Goal: Check status: Check status

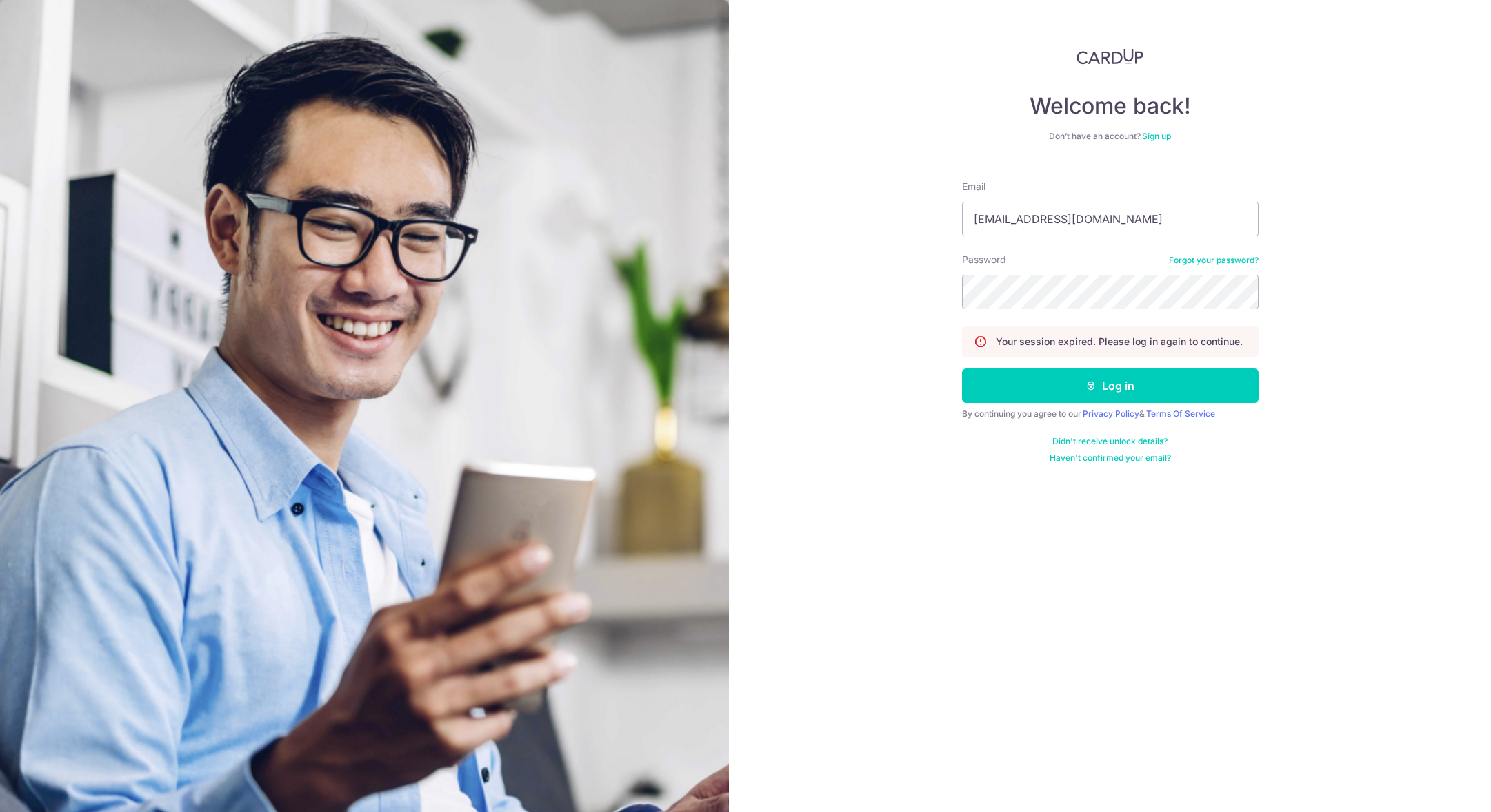
type input "[EMAIL_ADDRESS][DOMAIN_NAME]"
click at [961, 369] on button "Log in" at bounding box center [1109, 386] width 296 height 34
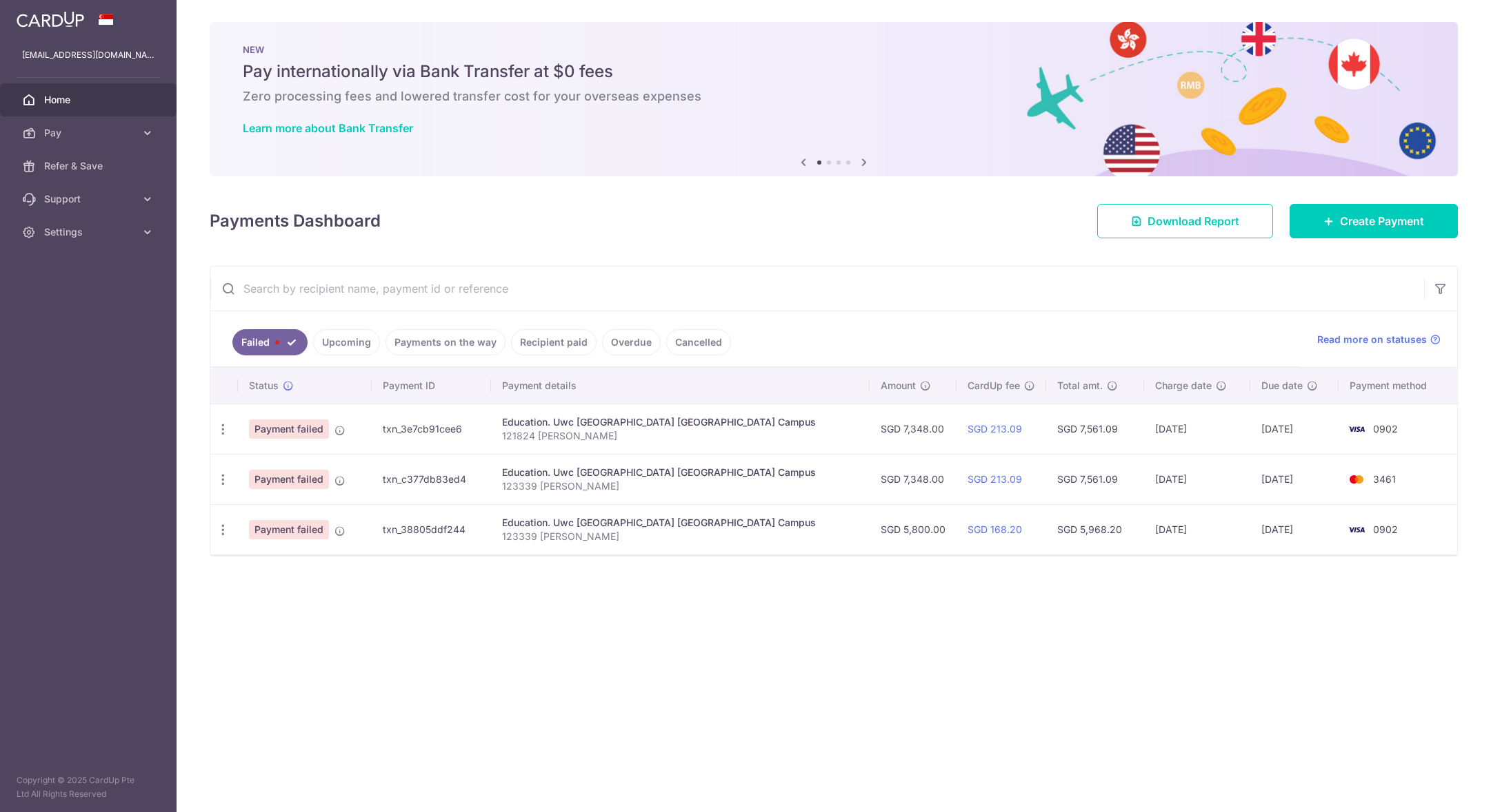
click at [349, 346] on link "Upcoming" at bounding box center [346, 342] width 66 height 27
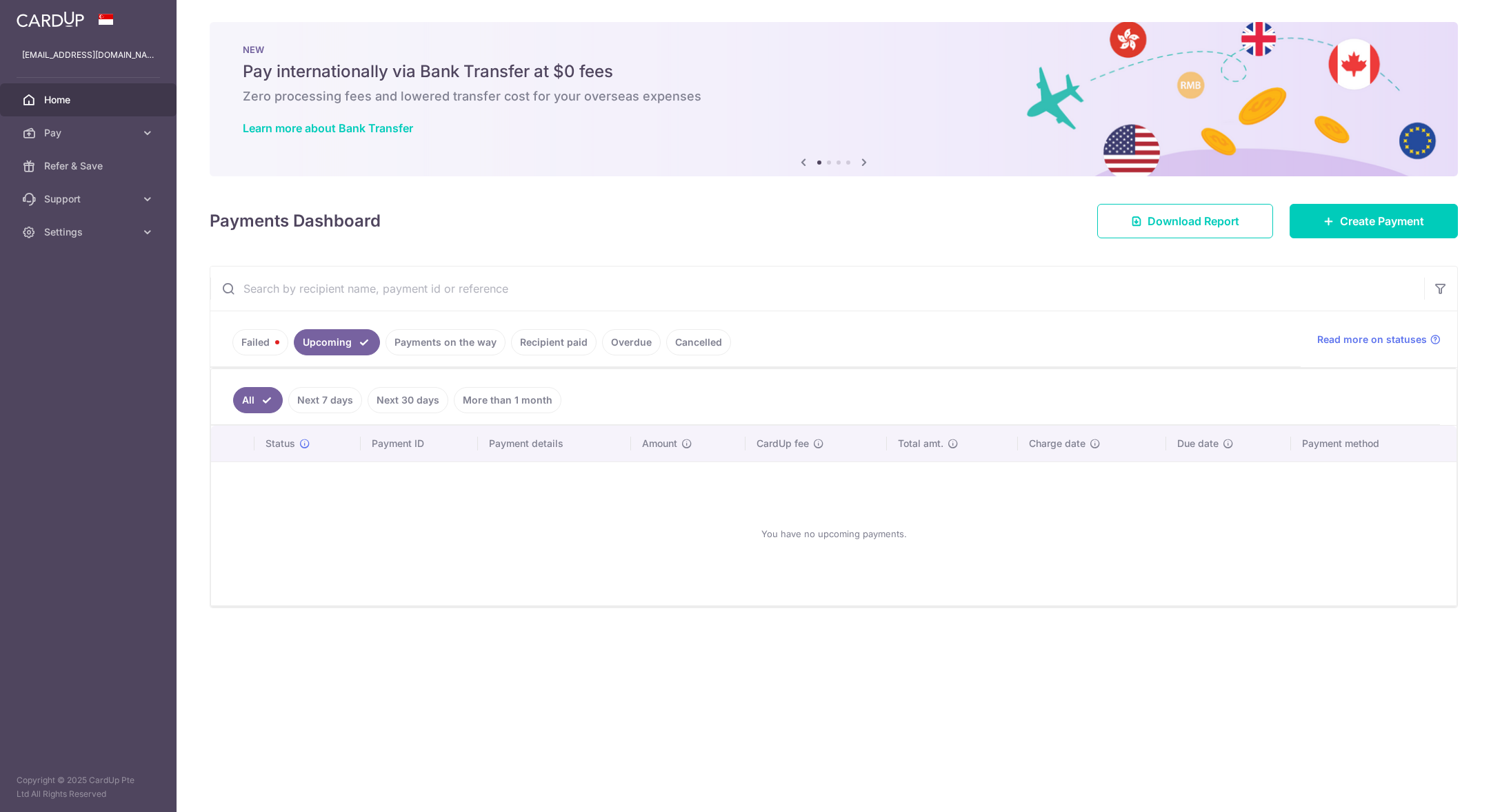
click at [419, 343] on link "Payments on the way" at bounding box center [445, 342] width 120 height 27
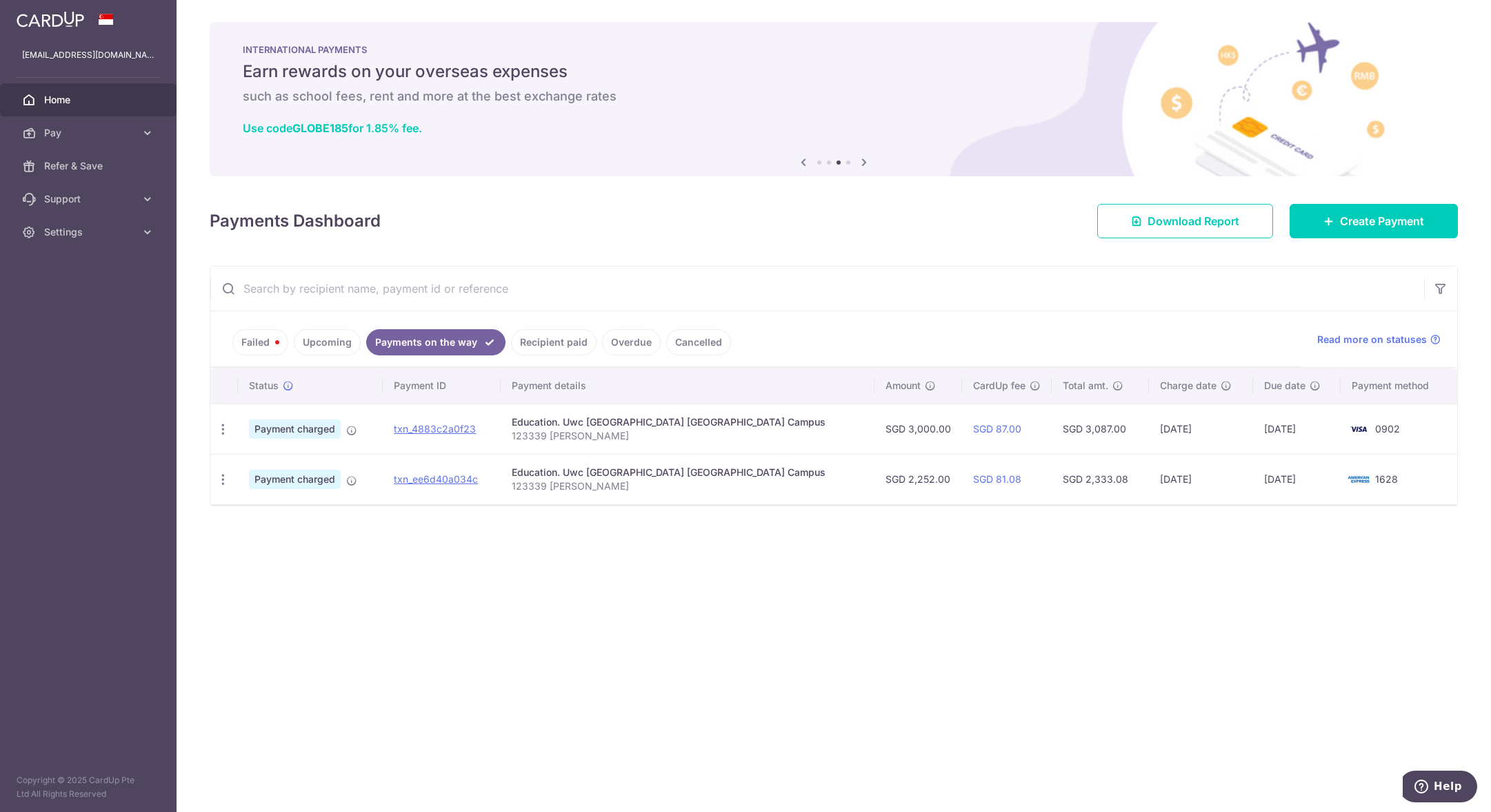
click at [334, 351] on link "Upcoming" at bounding box center [326, 342] width 66 height 27
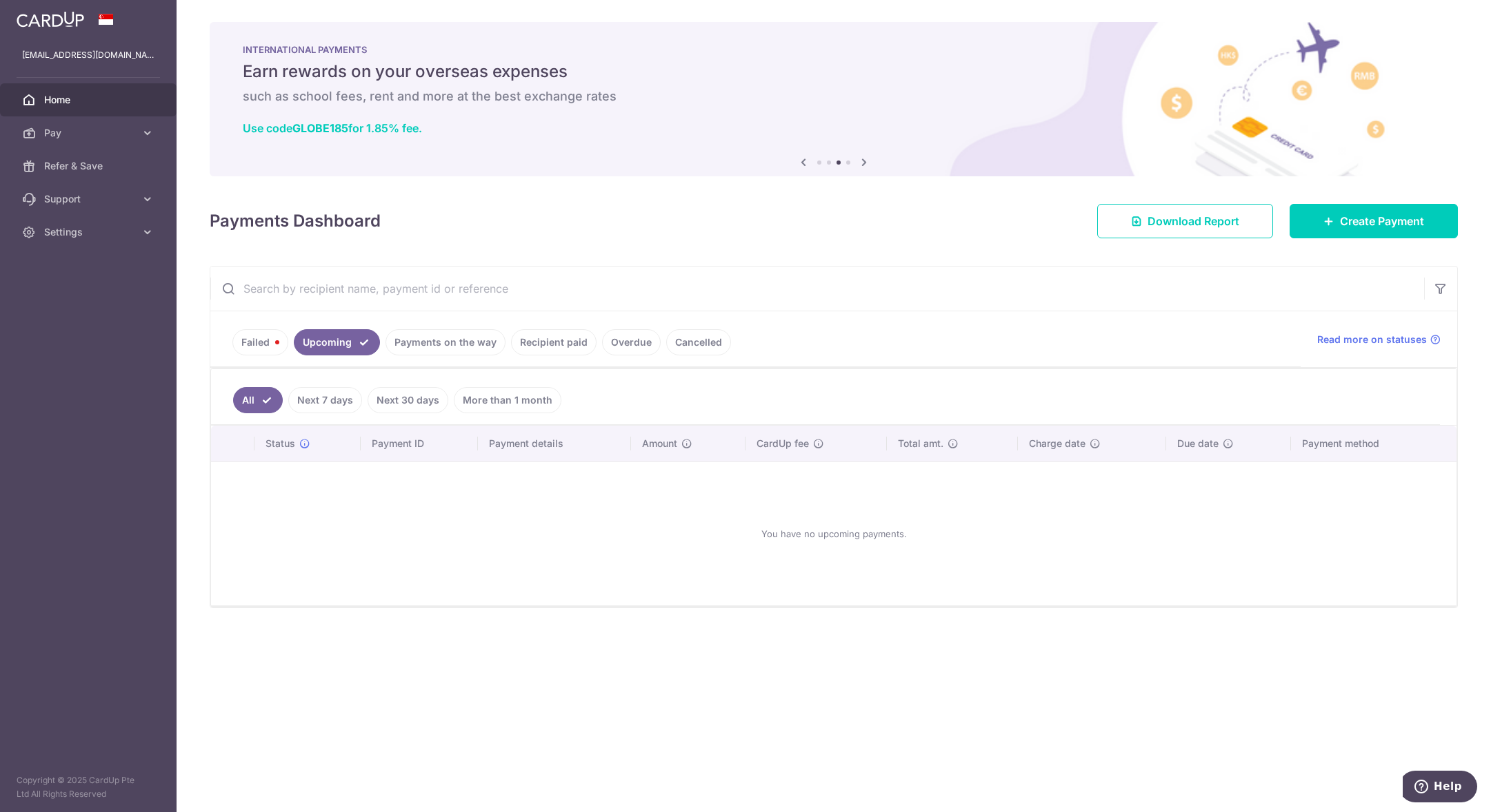
click at [438, 341] on link "Payments on the way" at bounding box center [445, 342] width 120 height 27
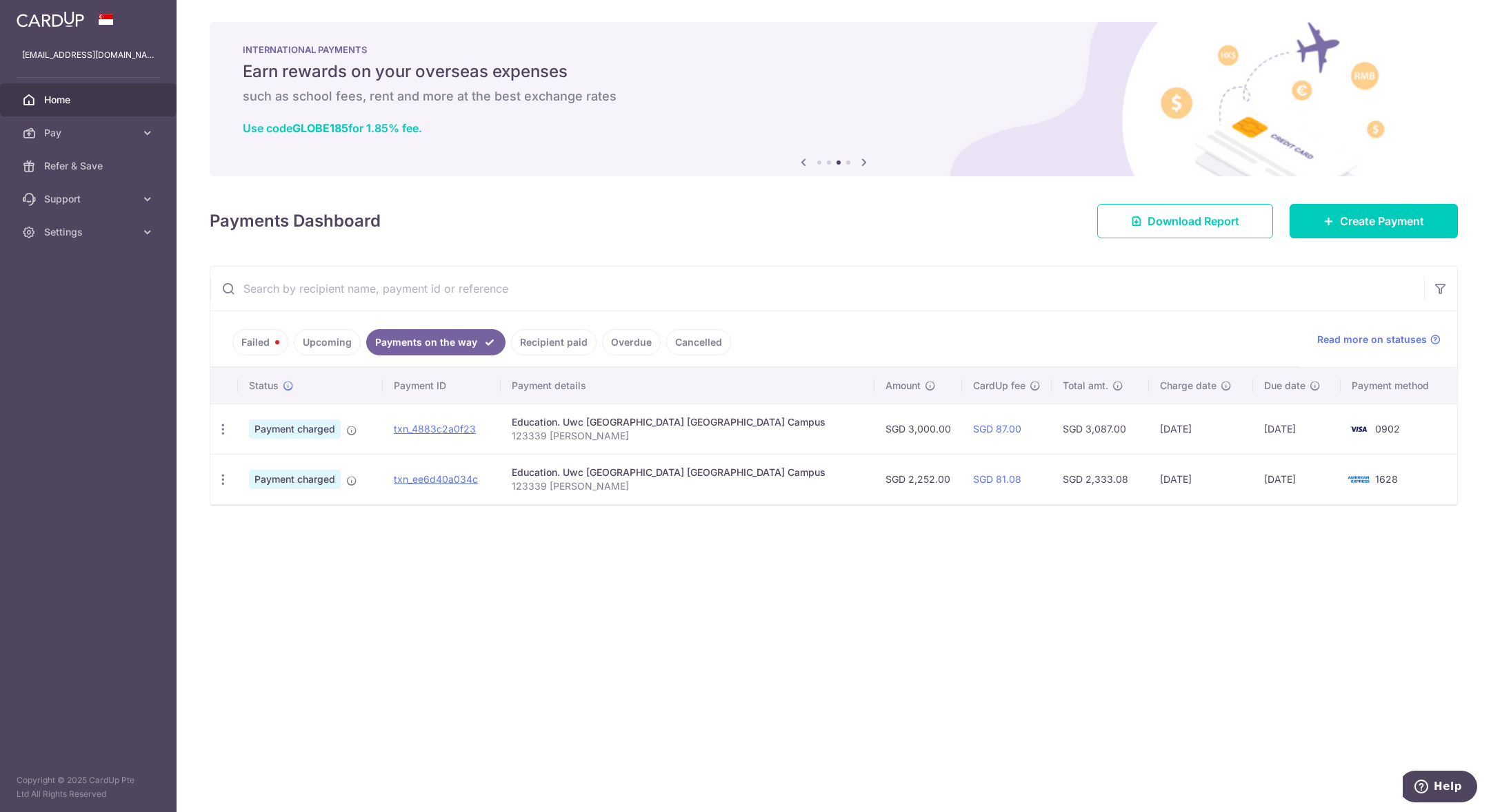
click at [535, 340] on link "Recipient paid" at bounding box center [553, 342] width 85 height 27
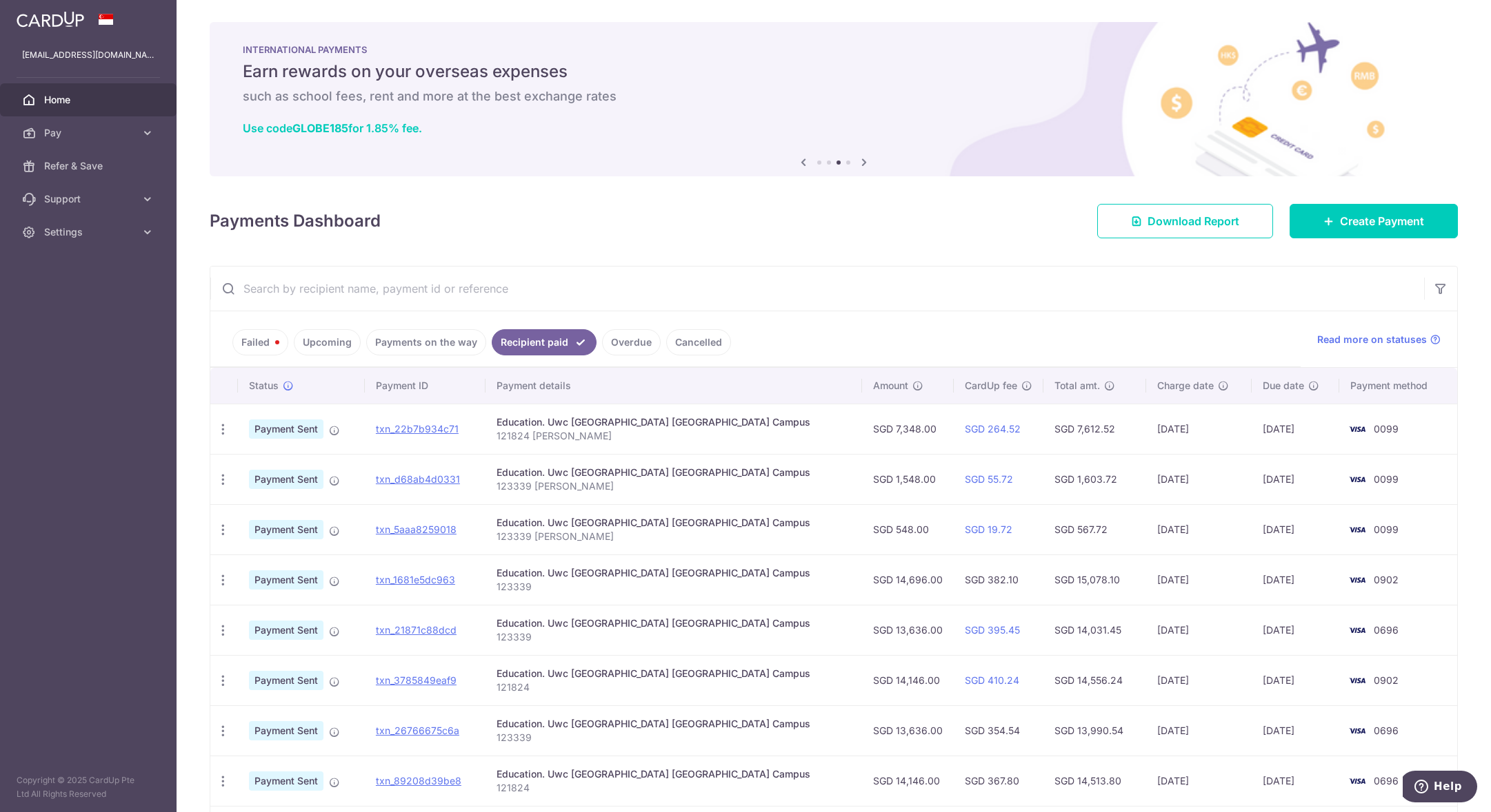
click at [438, 352] on link "Payments on the way" at bounding box center [426, 342] width 120 height 27
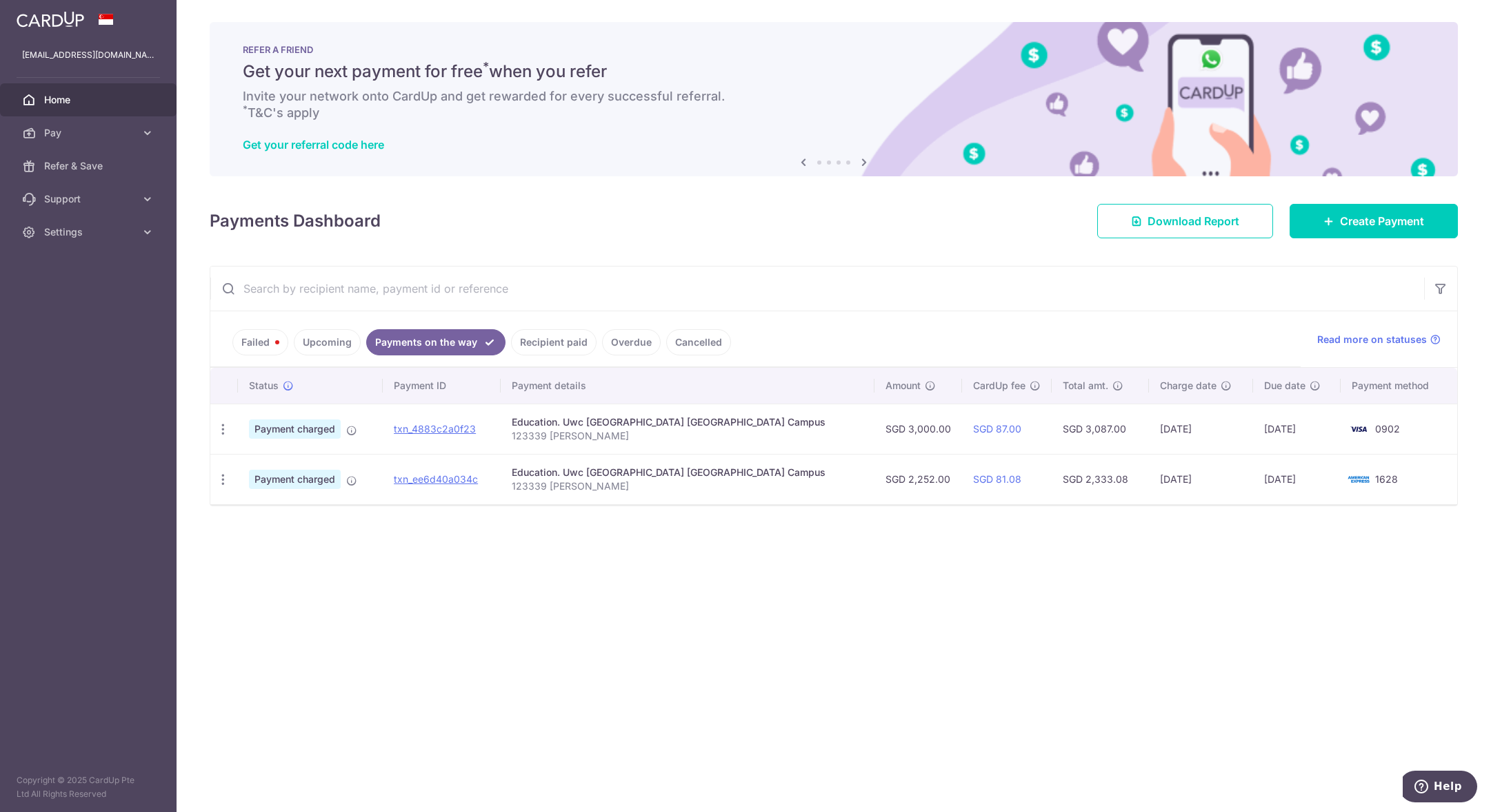
click at [544, 339] on link "Recipient paid" at bounding box center [553, 342] width 85 height 27
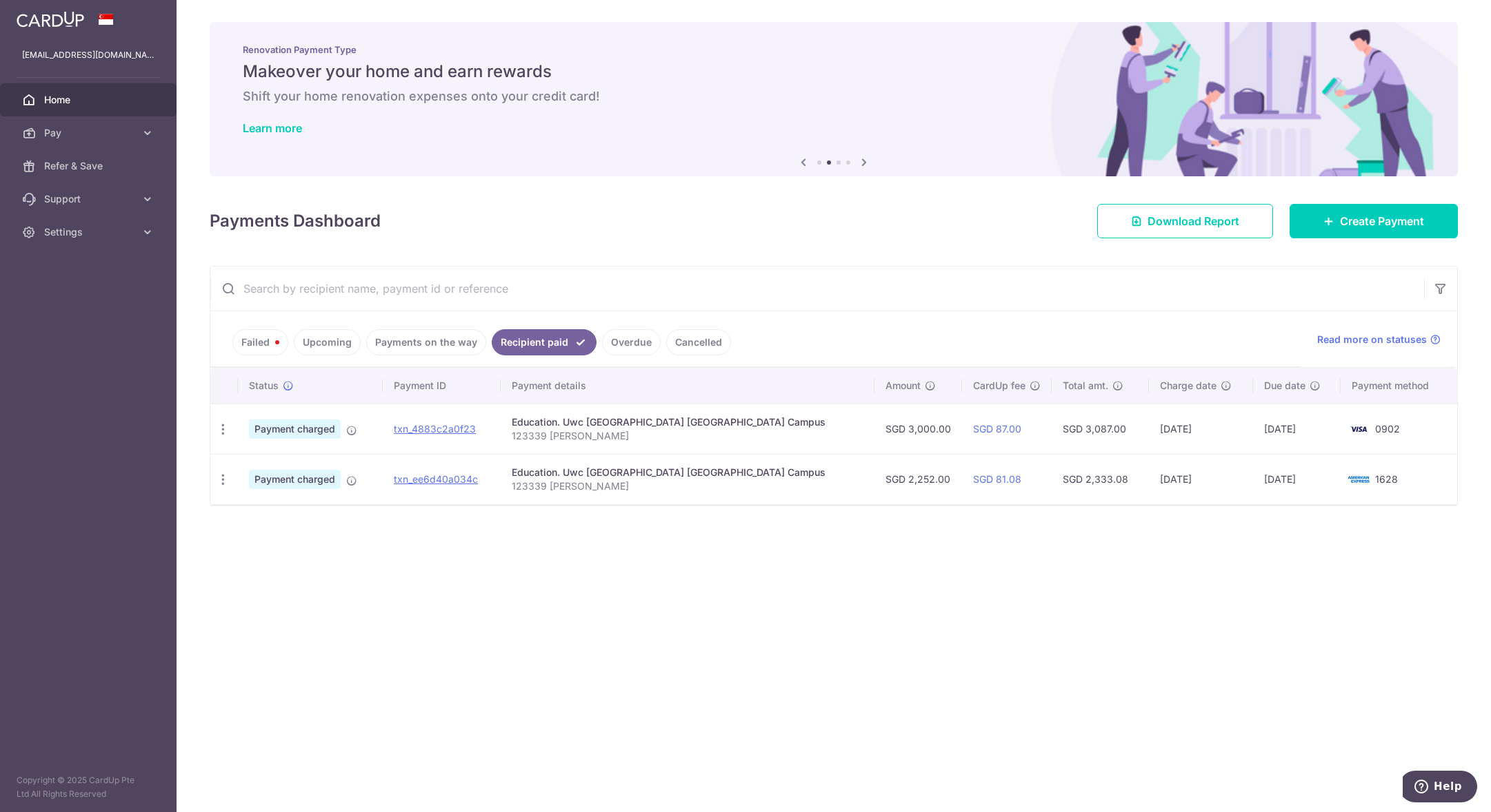
click at [419, 354] on link "Payments on the way" at bounding box center [426, 342] width 120 height 27
